Goal: Find specific page/section: Find specific page/section

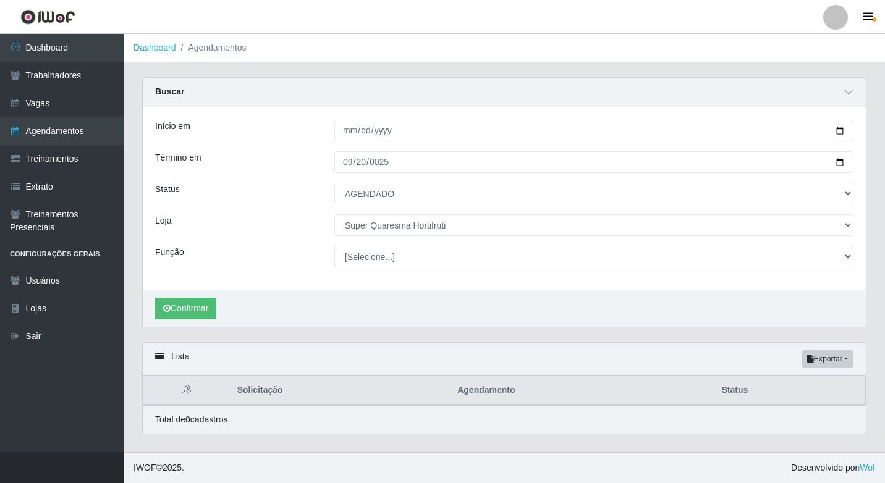
select select "AGENDADO"
select select "511"
click at [26, 101] on link "Vagas" at bounding box center [62, 104] width 124 height 28
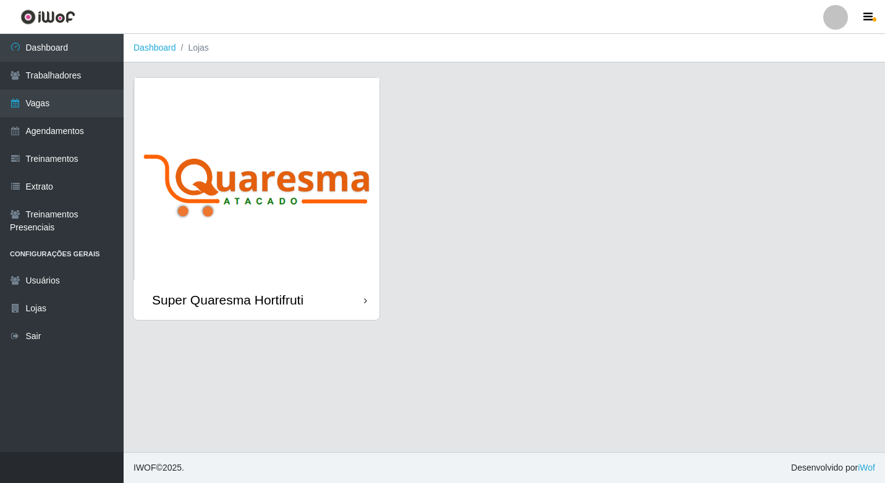
click at [315, 218] on img at bounding box center [256, 179] width 246 height 202
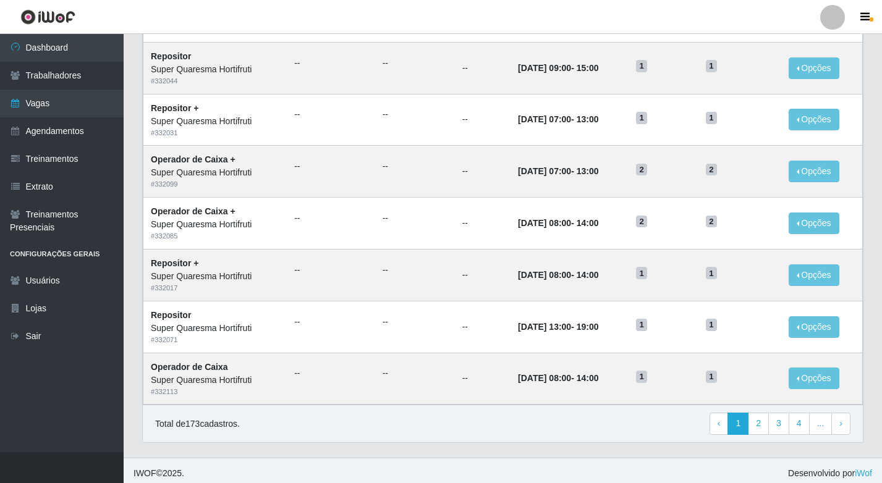
scroll to position [564, 0]
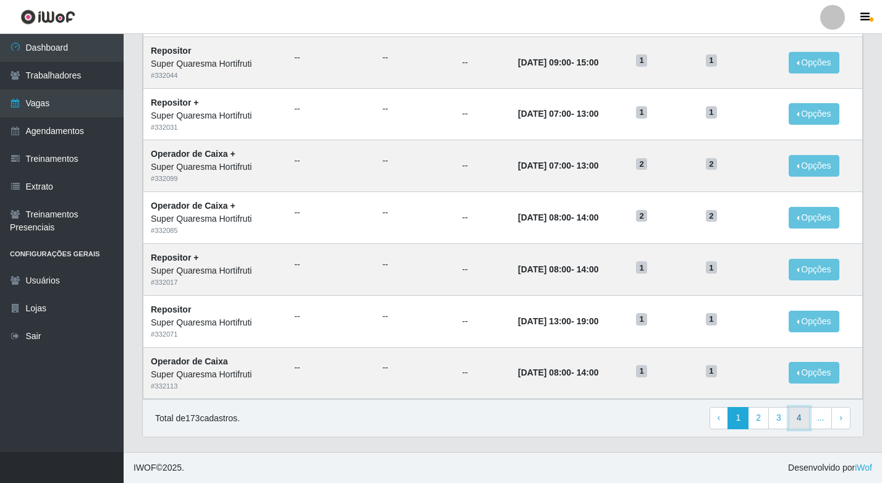
click at [804, 424] on link "4" at bounding box center [799, 418] width 21 height 22
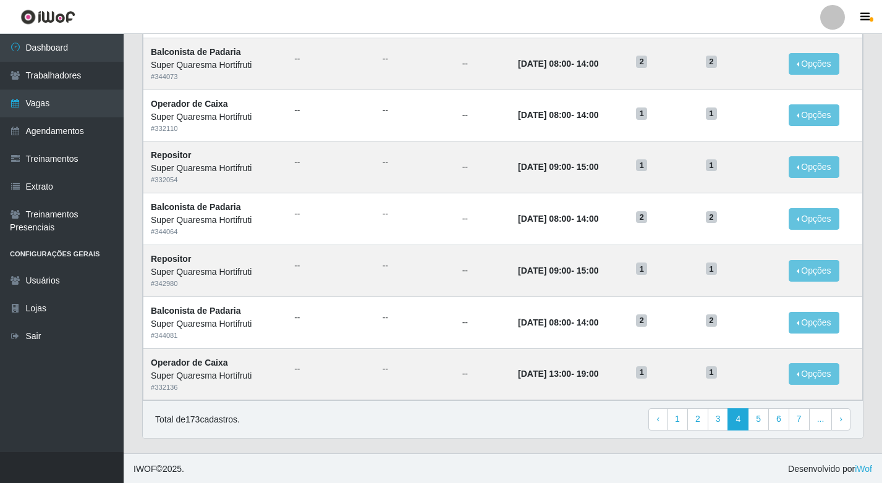
scroll to position [564, 0]
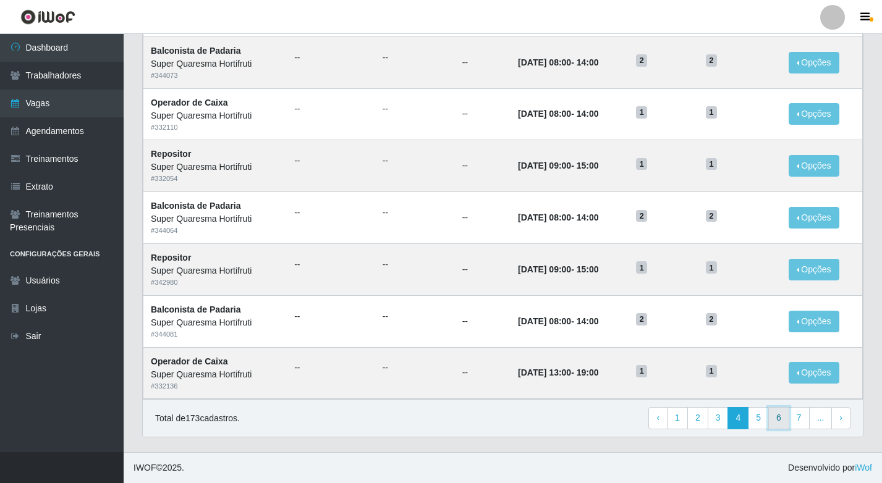
click at [771, 418] on link "6" at bounding box center [778, 418] width 21 height 22
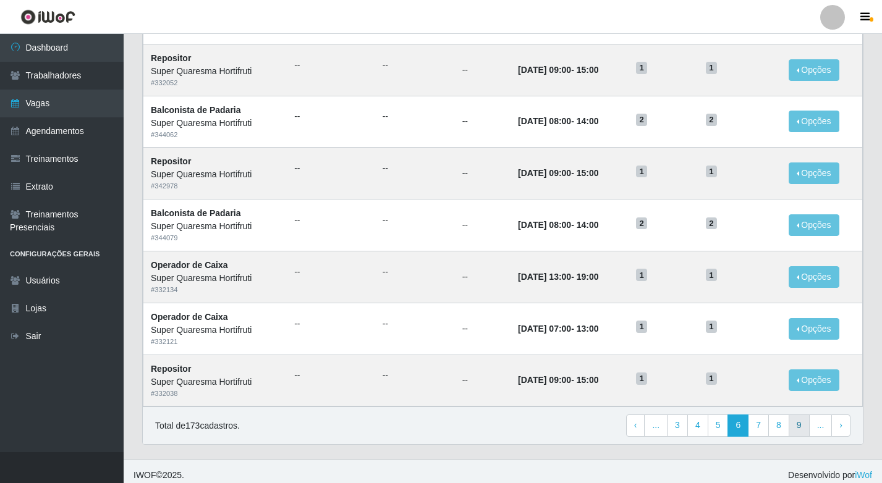
scroll to position [564, 0]
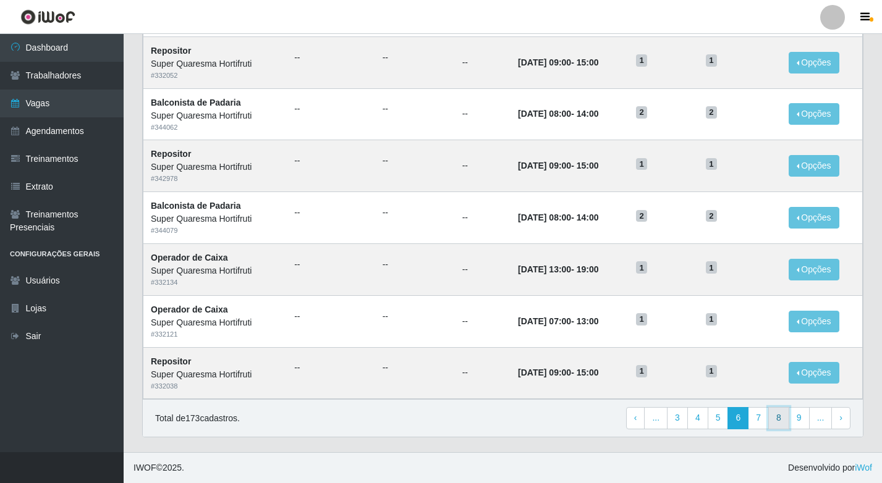
click at [779, 419] on link "8" at bounding box center [778, 418] width 21 height 22
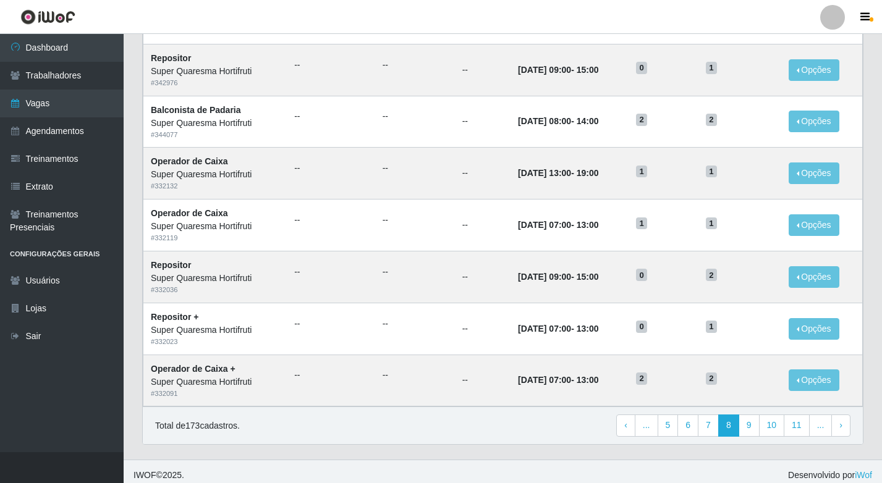
scroll to position [564, 0]
